Goal: Task Accomplishment & Management: Manage account settings

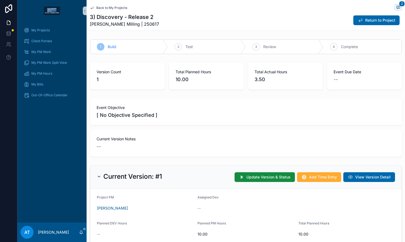
scroll to position [229, 0]
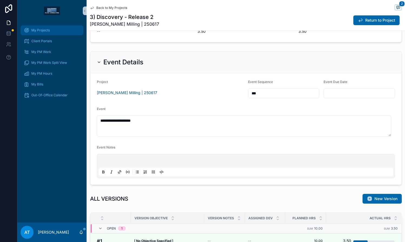
click at [37, 28] on span "My Projects" at bounding box center [40, 30] width 18 height 4
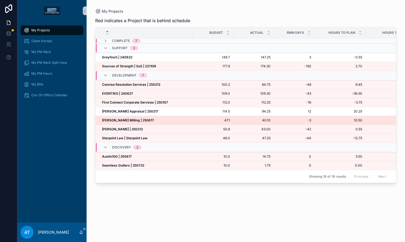
click at [139, 121] on strong "[PERSON_NAME] Milling | 250617" at bounding box center [128, 120] width 52 height 4
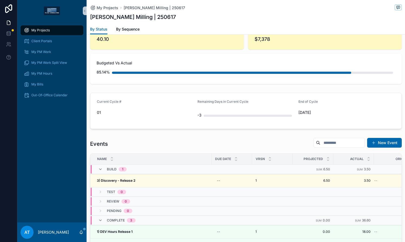
scroll to position [450, 0]
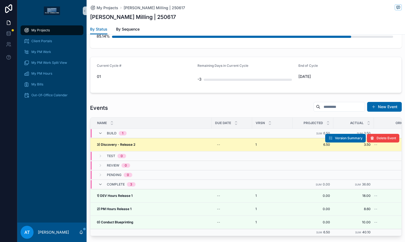
click at [189, 145] on div "3) Discovery - Release 2 3) Discovery - Release 2" at bounding box center [152, 145] width 111 height 4
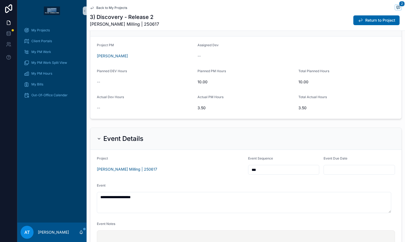
scroll to position [54, 0]
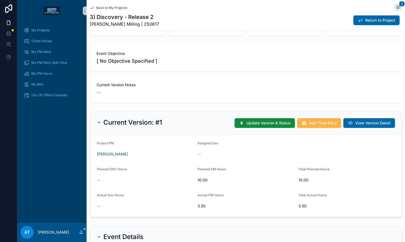
click at [309, 125] on span "Add Time Entry" at bounding box center [323, 122] width 28 height 5
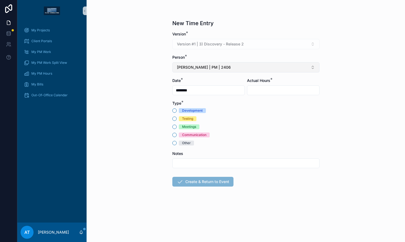
click at [200, 64] on button "[PERSON_NAME] | PM | 2406" at bounding box center [245, 67] width 147 height 10
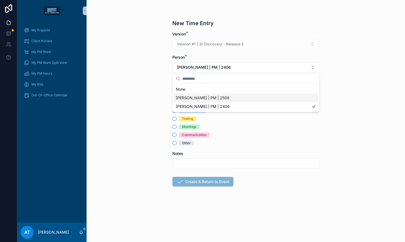
click at [201, 100] on span "[PERSON_NAME] | PM | 2508" at bounding box center [203, 97] width 54 height 5
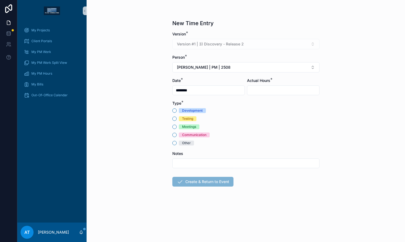
click at [183, 143] on div "Other" at bounding box center [186, 143] width 9 height 5
click at [177, 143] on button "Other" at bounding box center [174, 143] width 4 height 4
click at [182, 165] on input "scrollable content" at bounding box center [246, 164] width 147 height 8
type input "**********"
click at [257, 93] on input "scrollable content" at bounding box center [283, 91] width 72 height 8
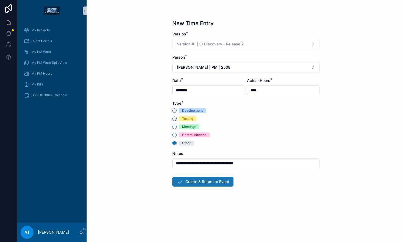
type input "****"
click at [216, 183] on button "Create & Return to Event" at bounding box center [202, 182] width 61 height 10
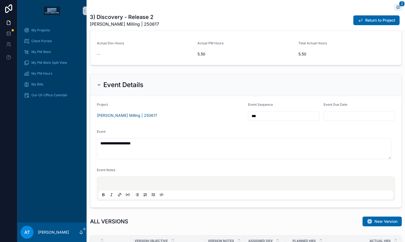
scroll to position [84, 0]
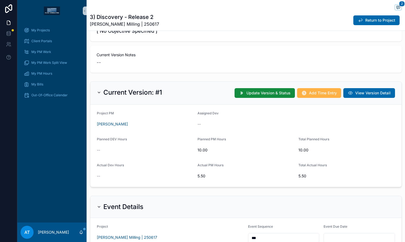
click at [309, 95] on span "Add Time Entry" at bounding box center [323, 92] width 28 height 5
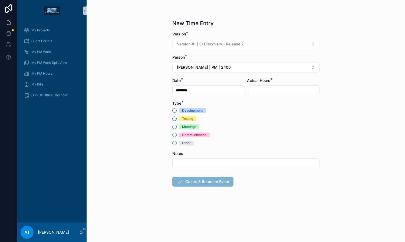
click at [184, 128] on div "Meetings" at bounding box center [189, 126] width 14 height 5
click at [177, 128] on button "Meetings" at bounding box center [174, 127] width 4 height 4
click at [222, 64] on button "[PERSON_NAME] | PM | 2406" at bounding box center [245, 67] width 147 height 10
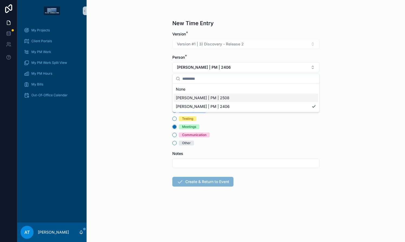
click at [224, 95] on span "[PERSON_NAME] | PM | 2508" at bounding box center [203, 97] width 54 height 5
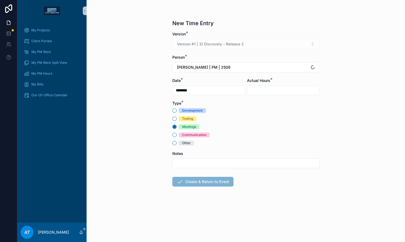
click at [256, 90] on input "scrollable content" at bounding box center [283, 91] width 72 height 8
type input "****"
click at [217, 162] on input "scrollable content" at bounding box center [246, 164] width 147 height 8
type input "**********"
click at [210, 182] on button "Create & Return to Event" at bounding box center [202, 182] width 61 height 10
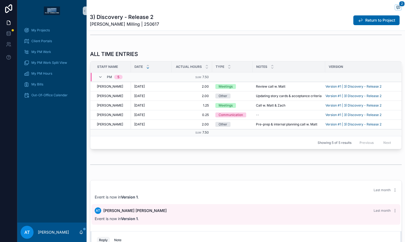
scroll to position [408, 0]
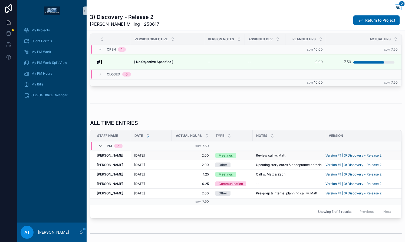
click at [183, 157] on span "2.00" at bounding box center [192, 155] width 34 height 4
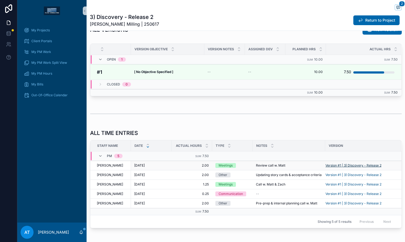
click at [333, 164] on span "Version #1 | 3) Discovery - Release 2" at bounding box center [353, 165] width 56 height 4
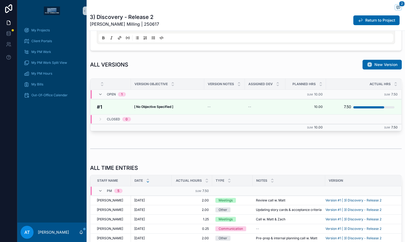
scroll to position [397, 0]
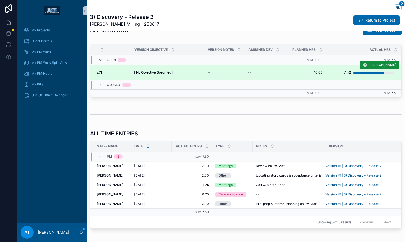
click at [172, 73] on strong "[ No Objective Specified ]" at bounding box center [153, 72] width 39 height 4
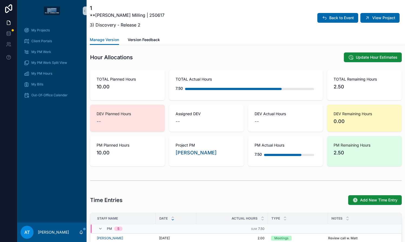
scroll to position [406, 0]
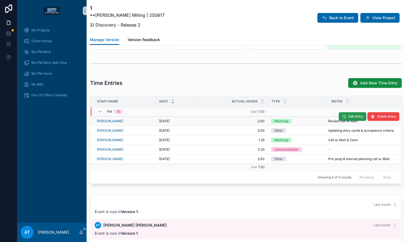
click at [339, 119] on button "Edit Entry" at bounding box center [353, 116] width 28 height 9
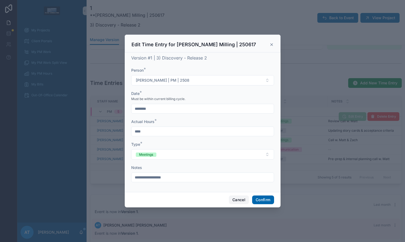
click at [241, 198] on button "Cancel" at bounding box center [239, 200] width 20 height 9
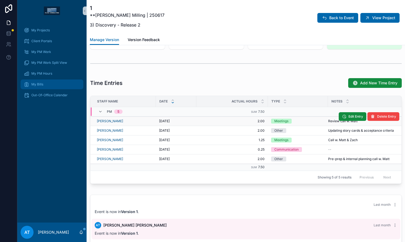
click at [53, 86] on div "My Bills" at bounding box center [52, 84] width 56 height 9
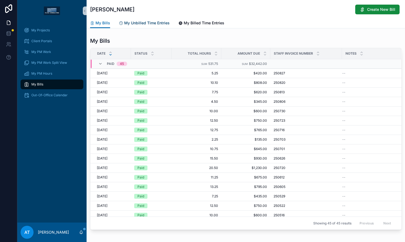
click at [151, 24] on span "My Unbilled Time Entries" at bounding box center [146, 22] width 45 height 5
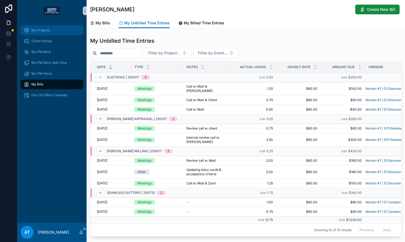
click at [58, 29] on div "My Projects" at bounding box center [52, 30] width 56 height 9
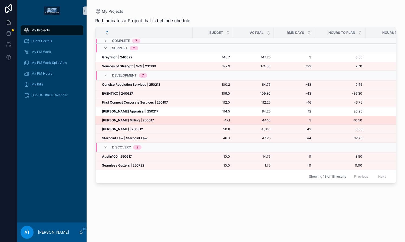
click at [139, 122] on strong "[PERSON_NAME] Milling | 250617" at bounding box center [128, 120] width 52 height 4
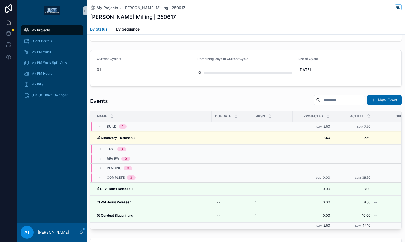
scroll to position [477, 0]
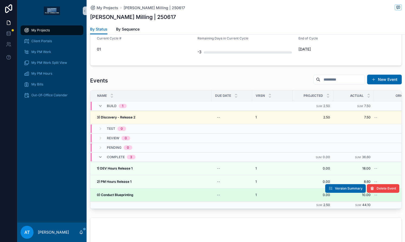
click at [137, 194] on div "0) Conduct Blueprinting 0) Conduct Blueprinting" at bounding box center [152, 195] width 111 height 4
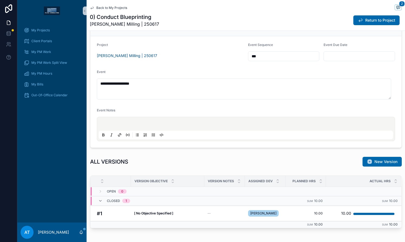
scroll to position [108, 0]
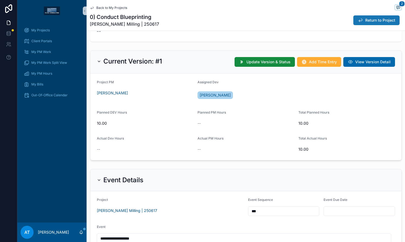
click at [364, 23] on button "Return to Project" at bounding box center [376, 20] width 46 height 10
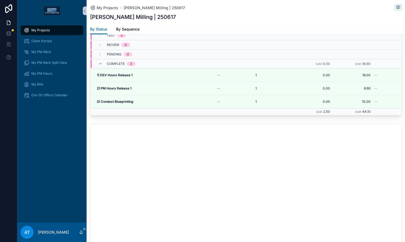
scroll to position [474, 0]
